Goal: Information Seeking & Learning: Learn about a topic

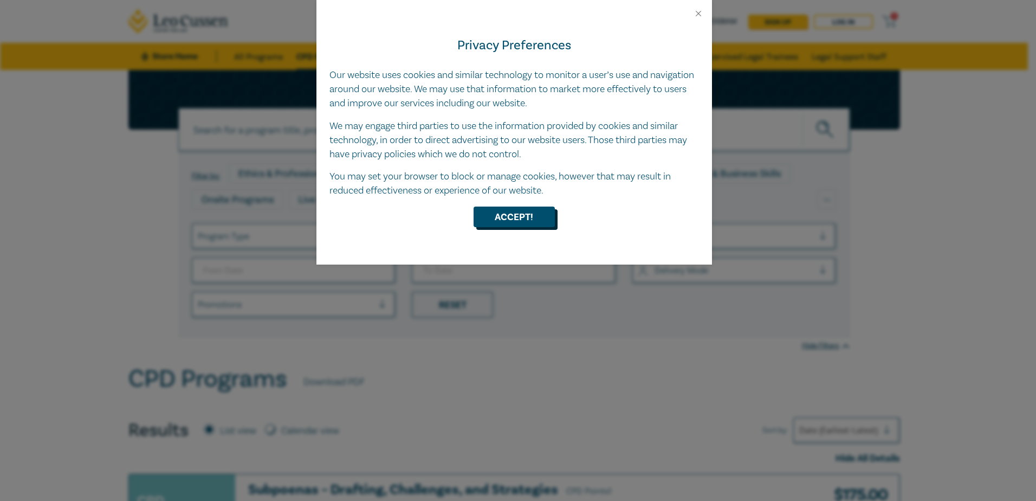
click at [499, 222] on button "Accept!" at bounding box center [513, 216] width 81 height 21
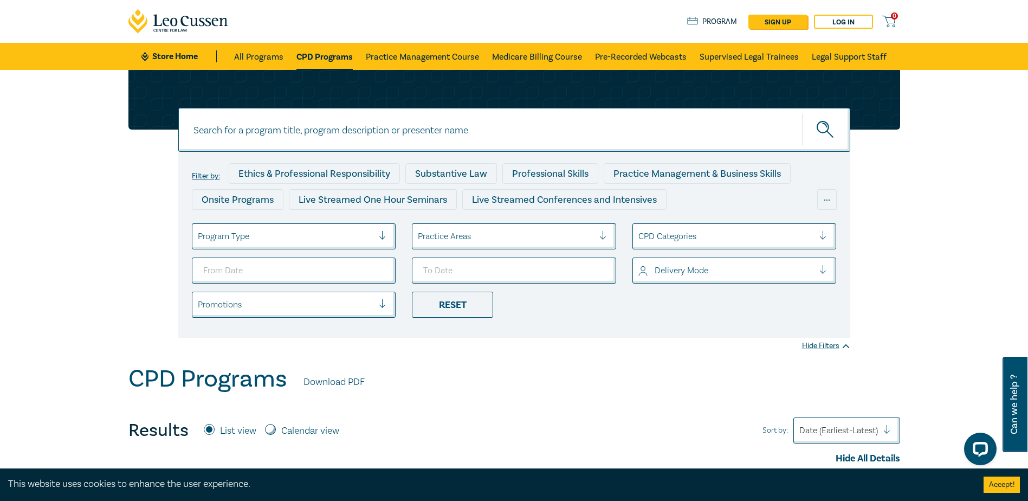
click at [367, 230] on div at bounding box center [286, 236] width 176 height 14
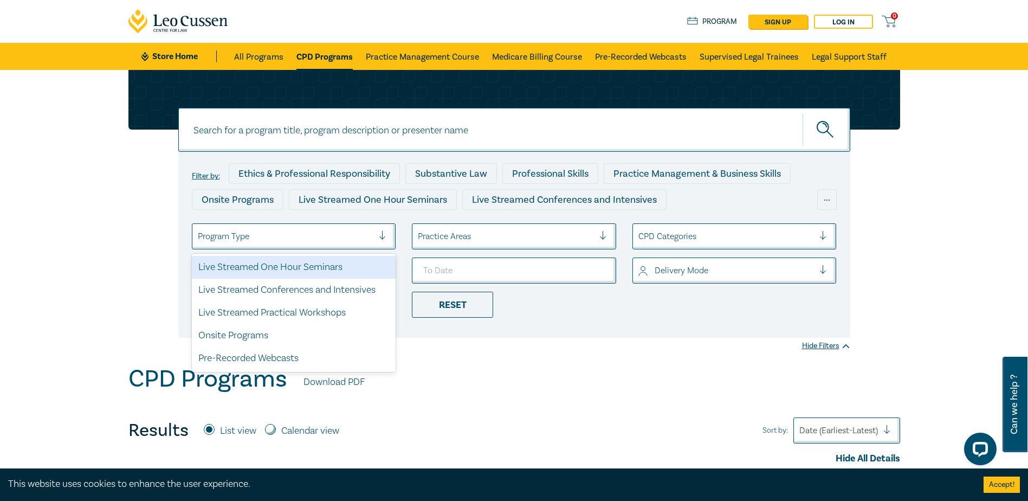
click at [367, 230] on div at bounding box center [286, 236] width 176 height 14
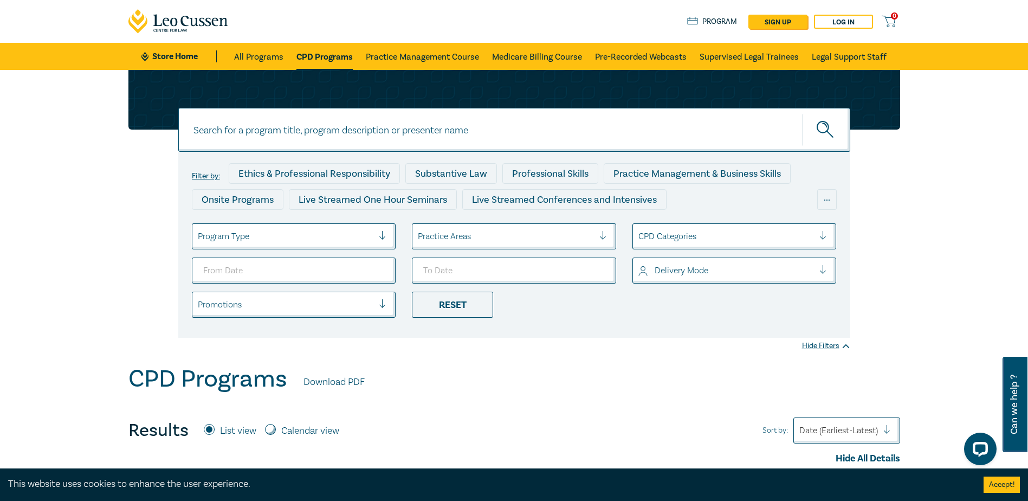
click at [446, 236] on div at bounding box center [506, 236] width 176 height 14
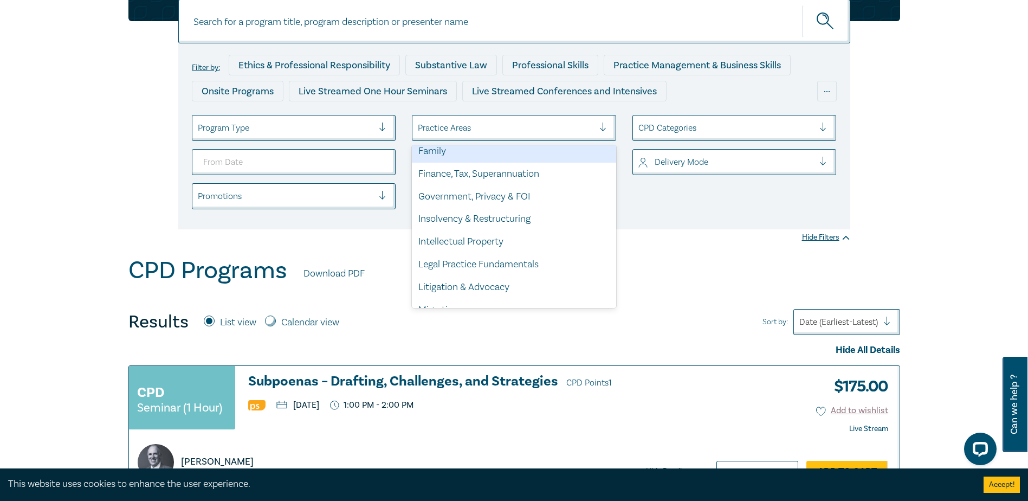
scroll to position [217, 0]
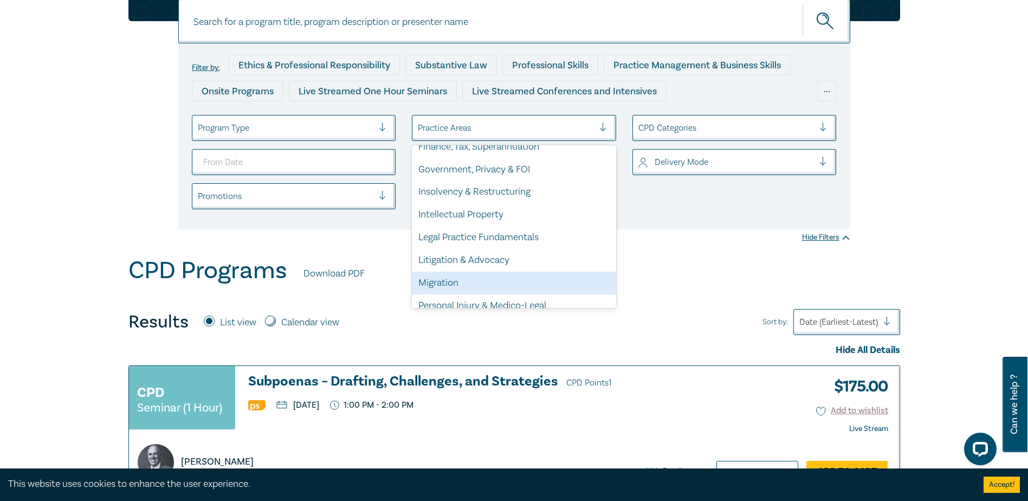
click at [716, 288] on div "CPD Programs Download PDF" at bounding box center [513, 273] width 771 height 34
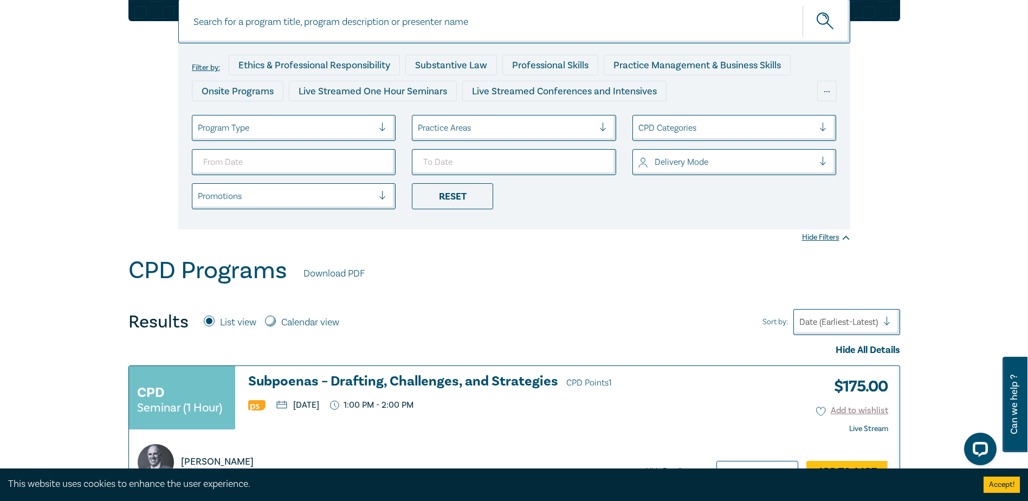
click at [656, 156] on div at bounding box center [726, 162] width 176 height 14
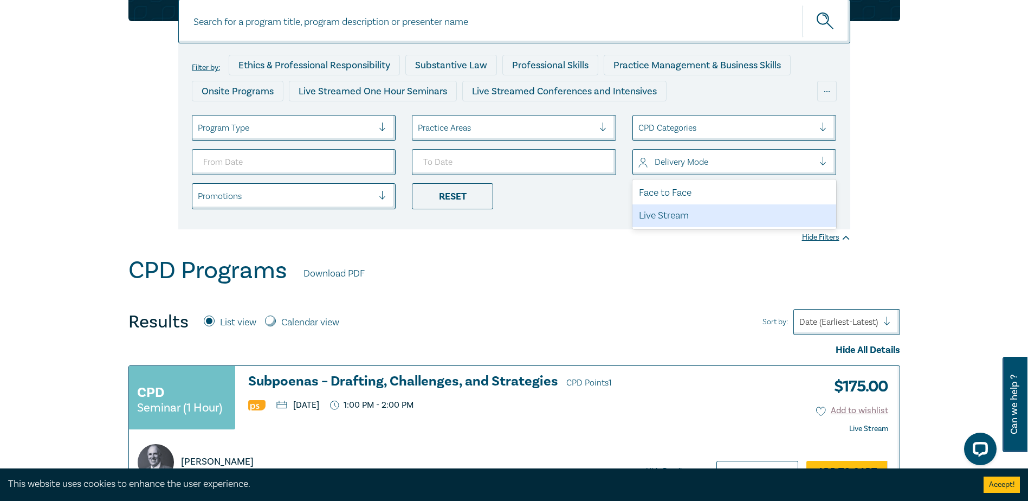
click at [650, 218] on div "Live Stream" at bounding box center [734, 215] width 204 height 23
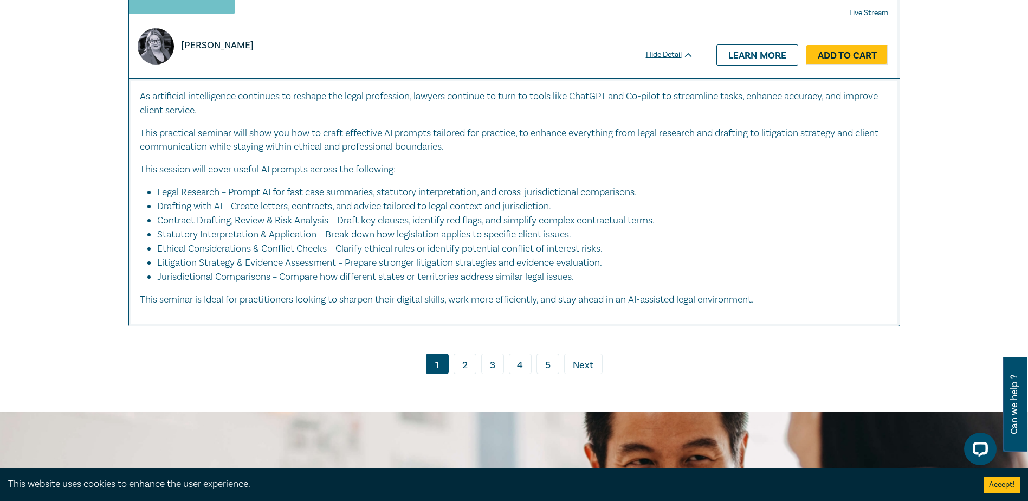
scroll to position [5363, 0]
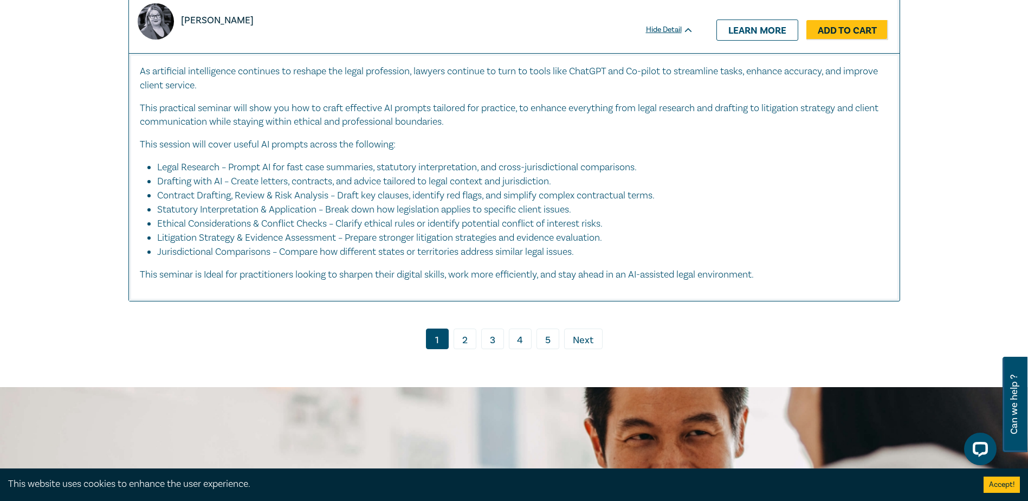
click at [463, 339] on link "2" at bounding box center [464, 338] width 23 height 21
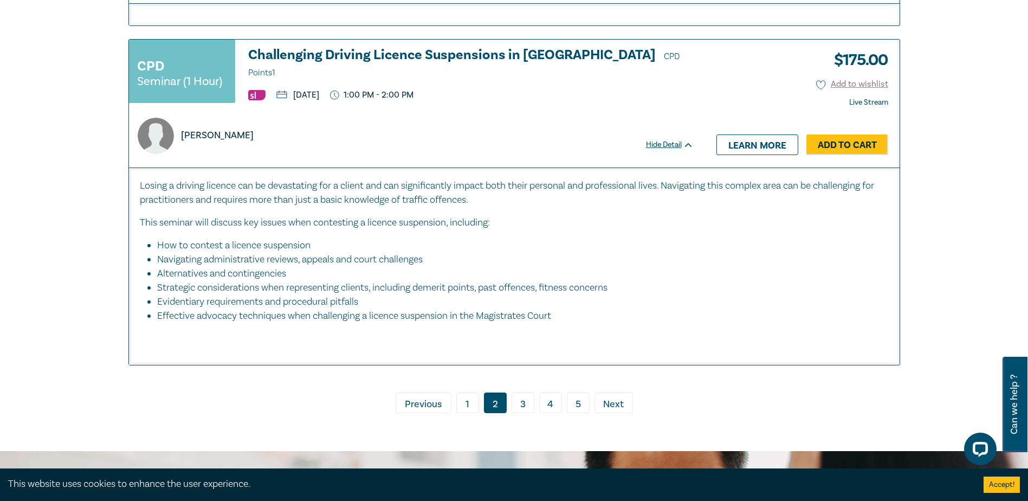
scroll to position [4171, 0]
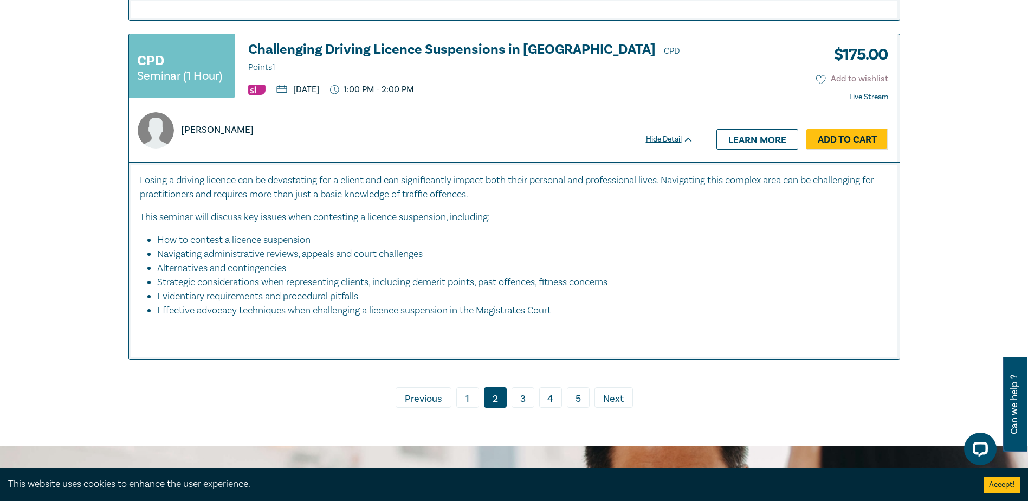
click at [522, 391] on link "3" at bounding box center [522, 397] width 23 height 21
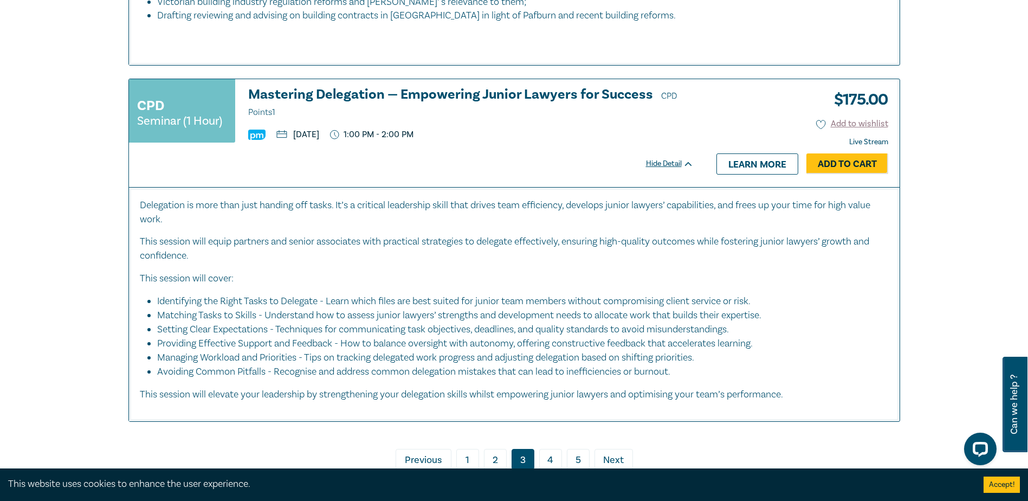
scroll to position [5363, 0]
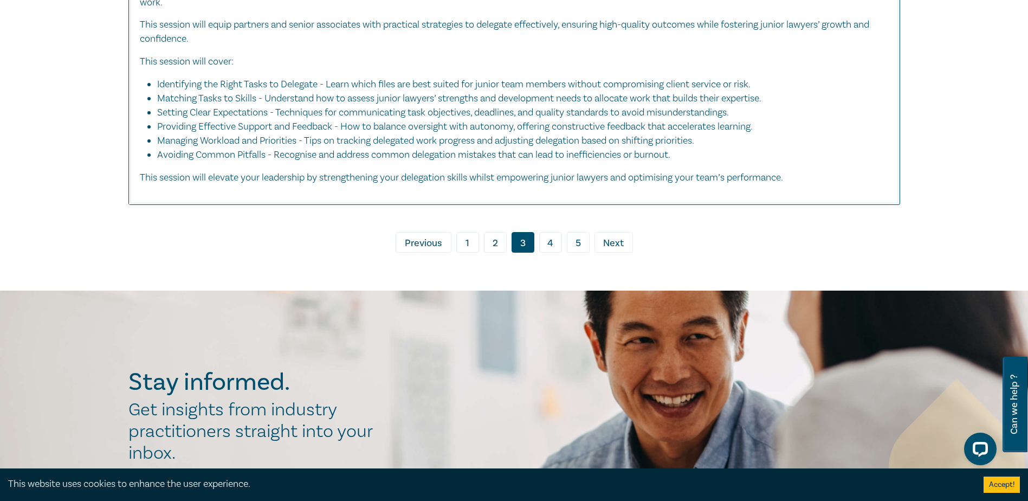
click at [549, 241] on link "4" at bounding box center [550, 242] width 23 height 21
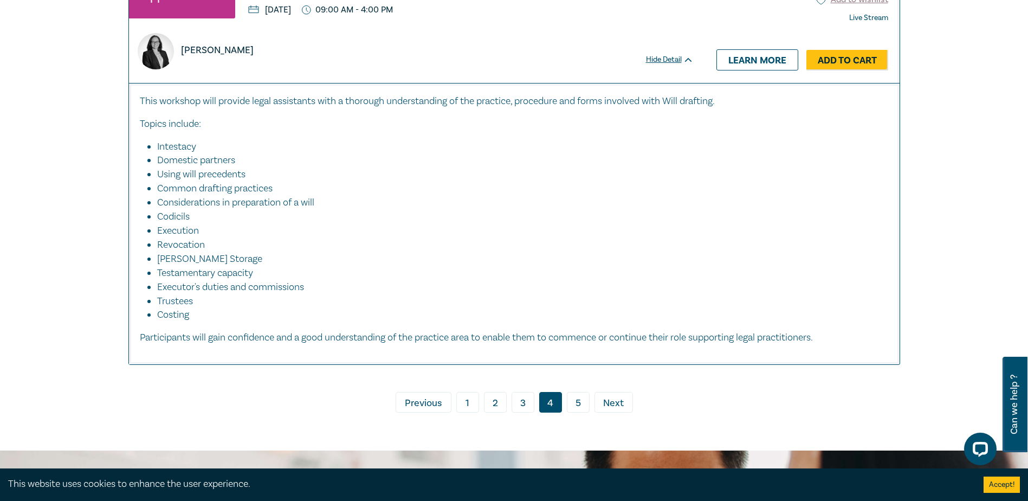
scroll to position [5092, 0]
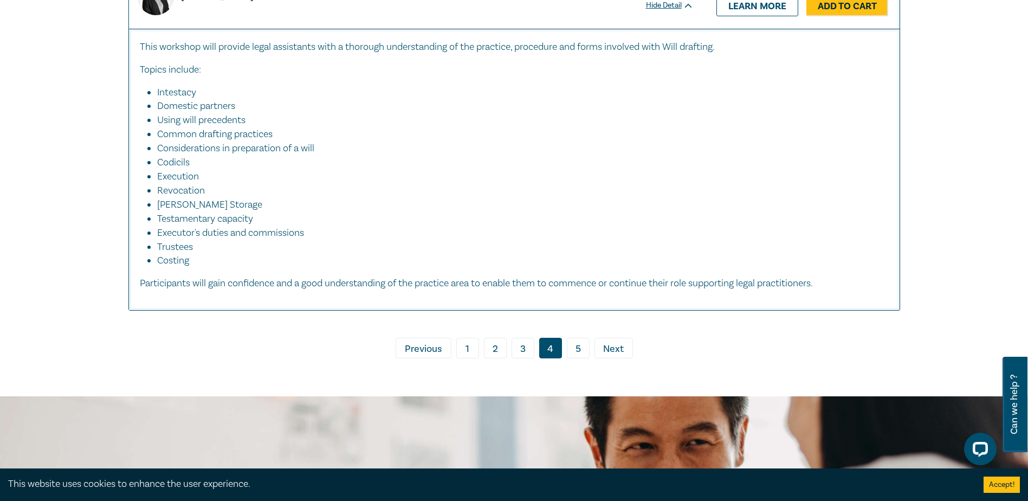
click at [578, 358] on link "5" at bounding box center [578, 347] width 23 height 21
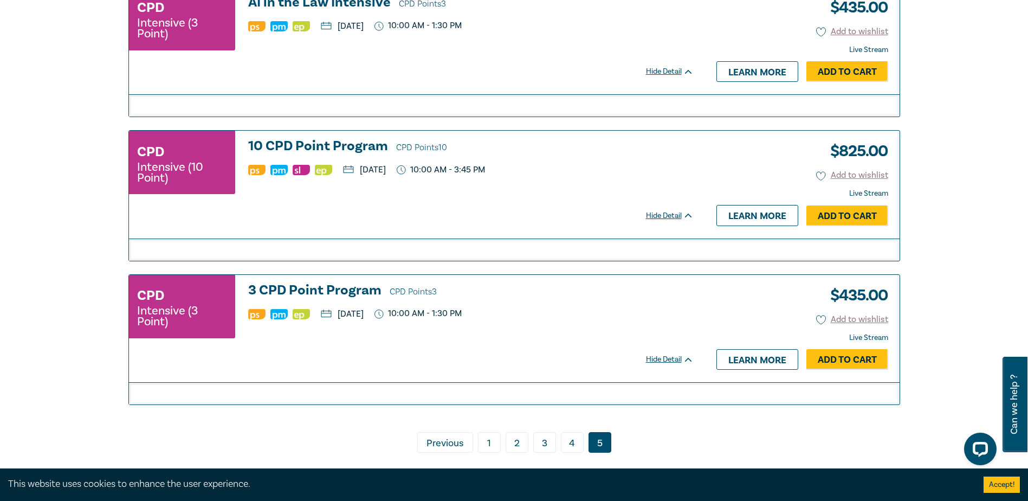
scroll to position [1083, 0]
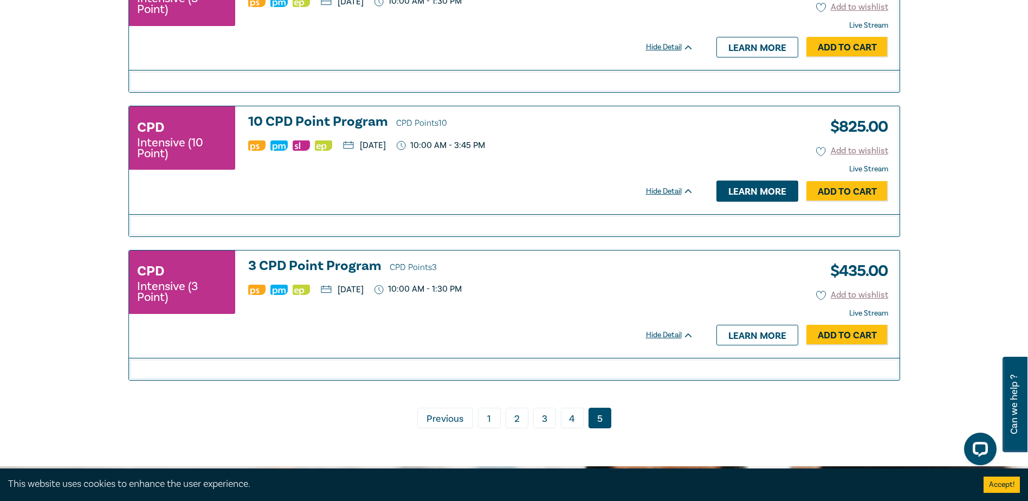
click at [744, 201] on link "Learn more" at bounding box center [757, 190] width 82 height 21
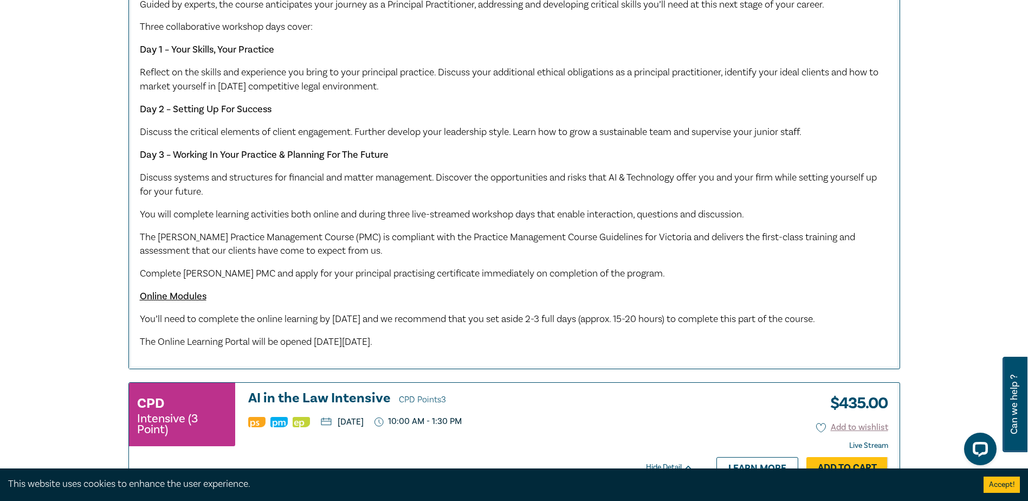
scroll to position [1807, 0]
